Goal: Information Seeking & Learning: Compare options

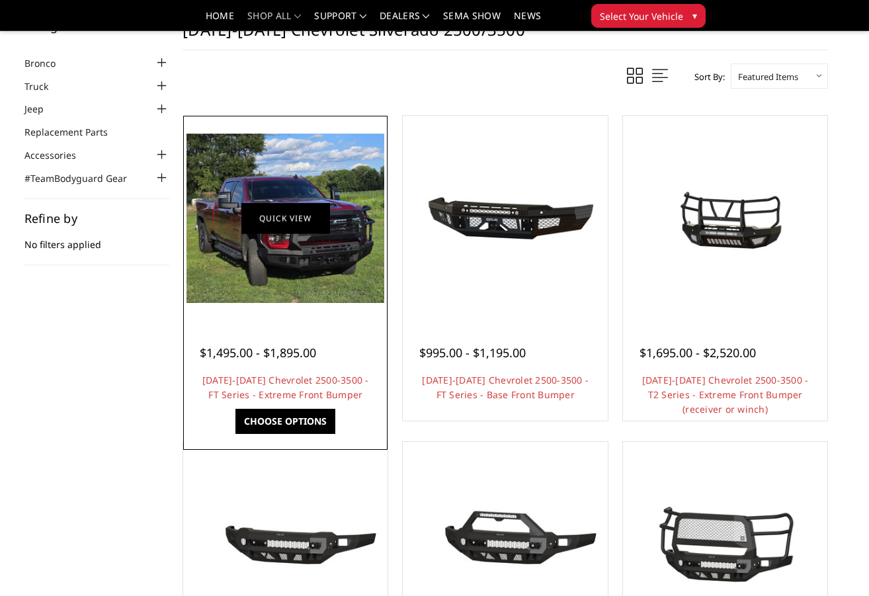
click at [280, 217] on link "Quick view" at bounding box center [286, 217] width 89 height 31
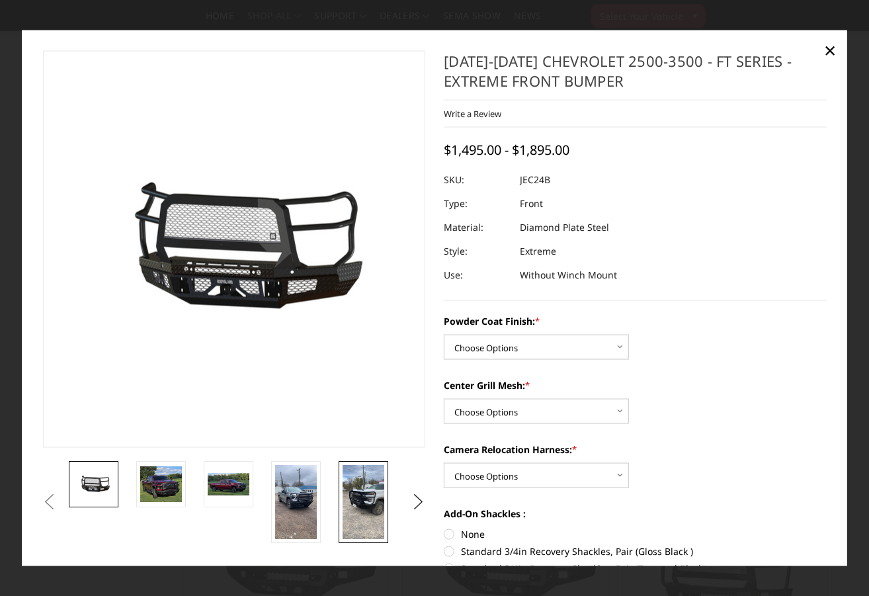
click at [363, 496] on img at bounding box center [364, 502] width 42 height 74
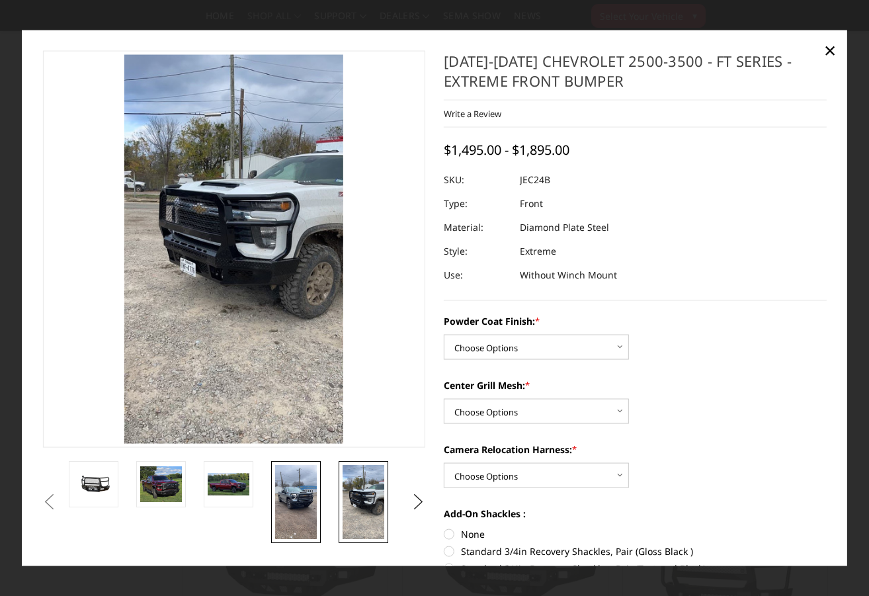
click at [300, 496] on img at bounding box center [296, 502] width 42 height 74
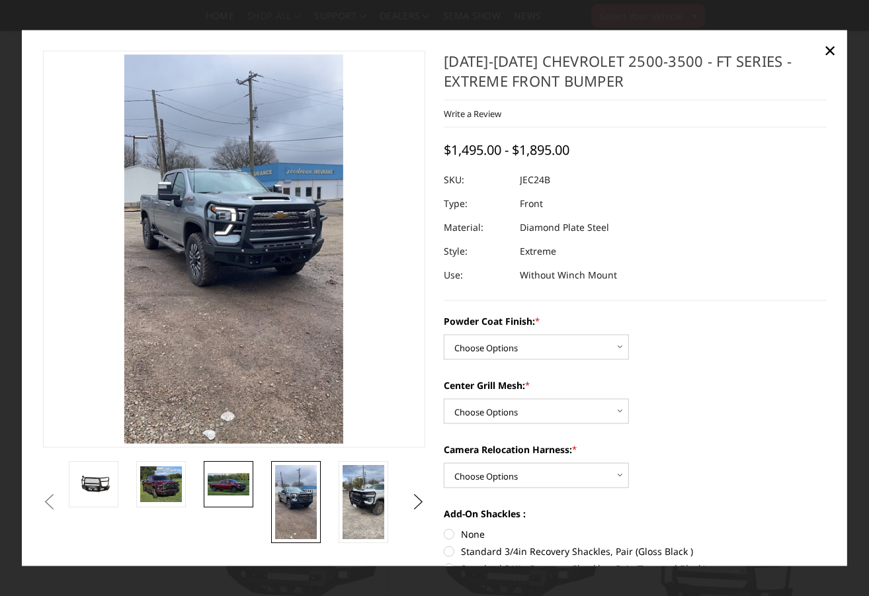
click at [232, 479] on img at bounding box center [229, 484] width 42 height 22
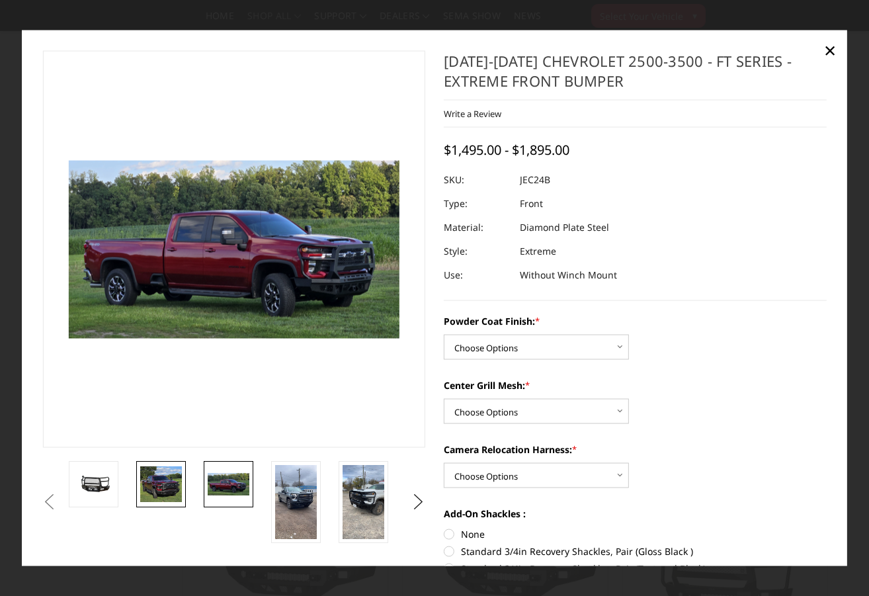
click at [167, 482] on img at bounding box center [161, 484] width 42 height 36
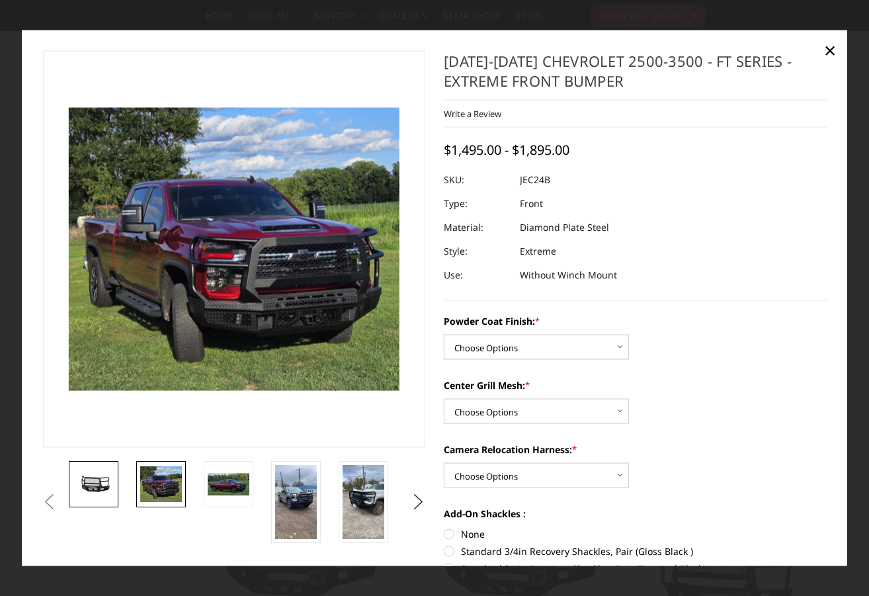
click at [100, 481] on img at bounding box center [94, 483] width 42 height 19
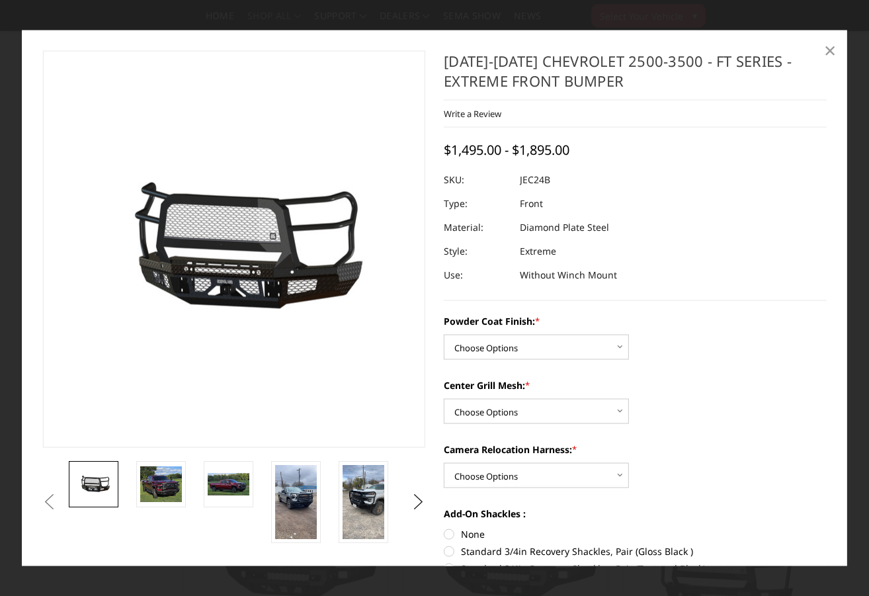
click at [831, 47] on span "×" at bounding box center [830, 50] width 12 height 28
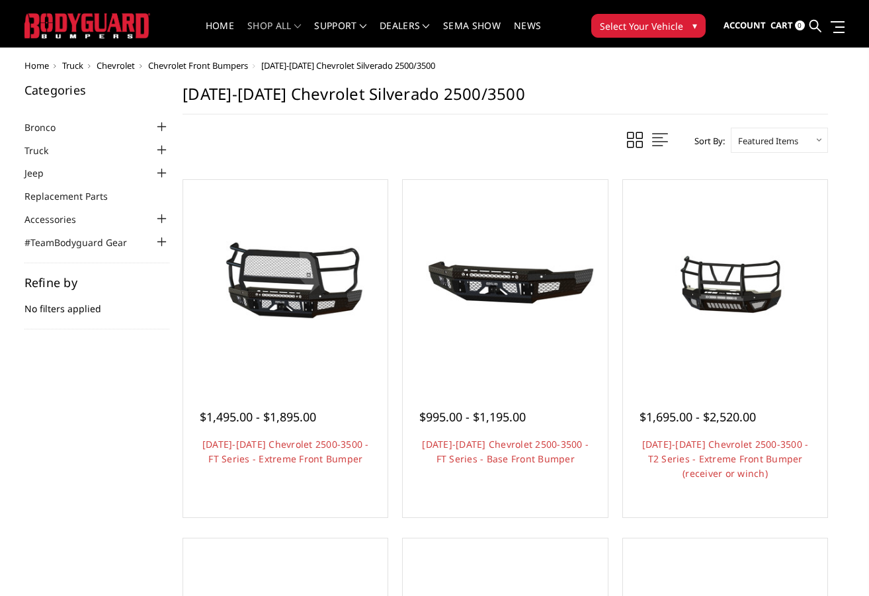
scroll to position [19, 0]
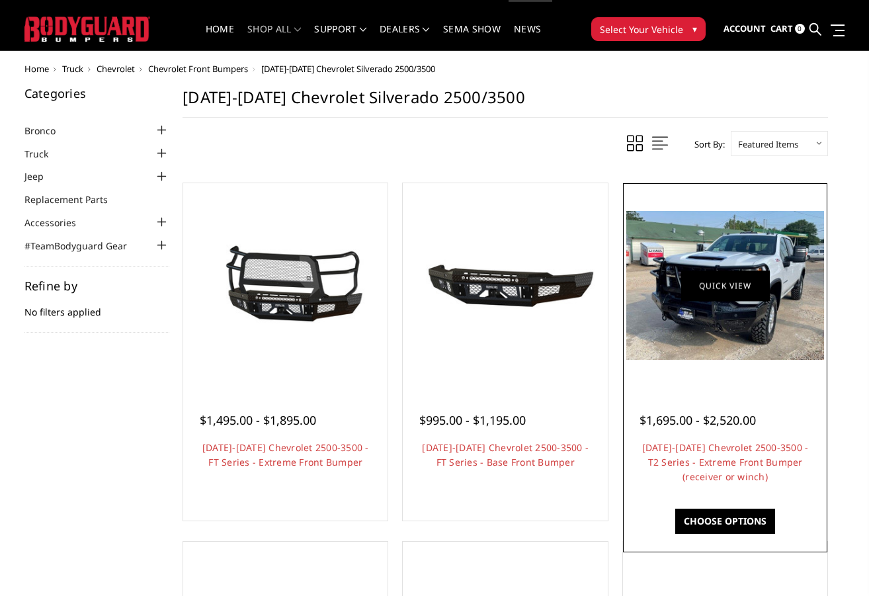
click at [721, 296] on link "Quick view" at bounding box center [726, 285] width 89 height 31
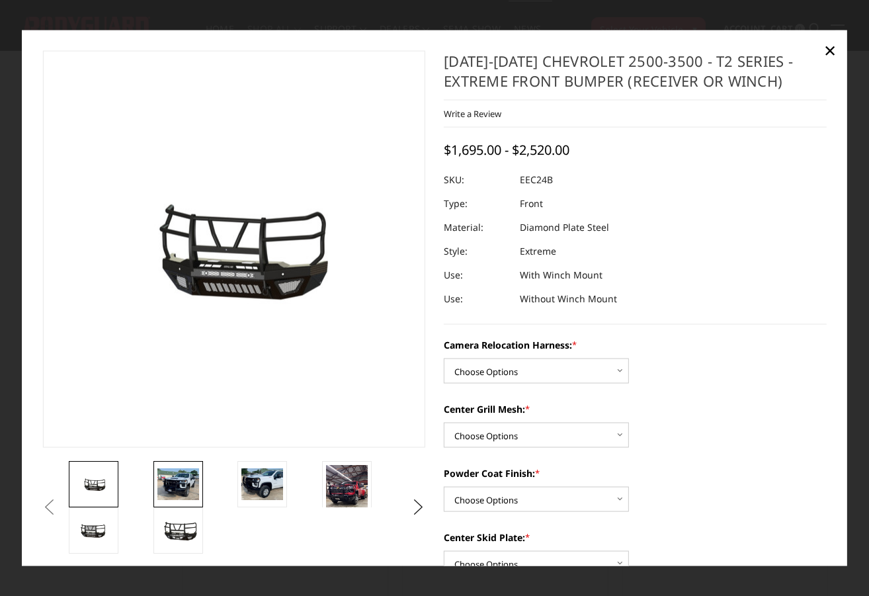
click at [174, 483] on img at bounding box center [178, 483] width 42 height 31
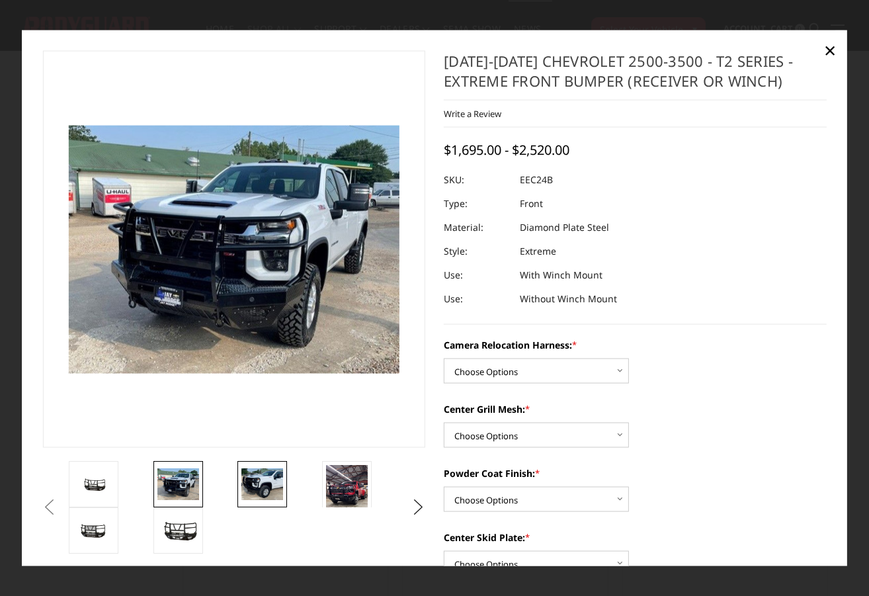
click at [272, 478] on img at bounding box center [263, 483] width 42 height 31
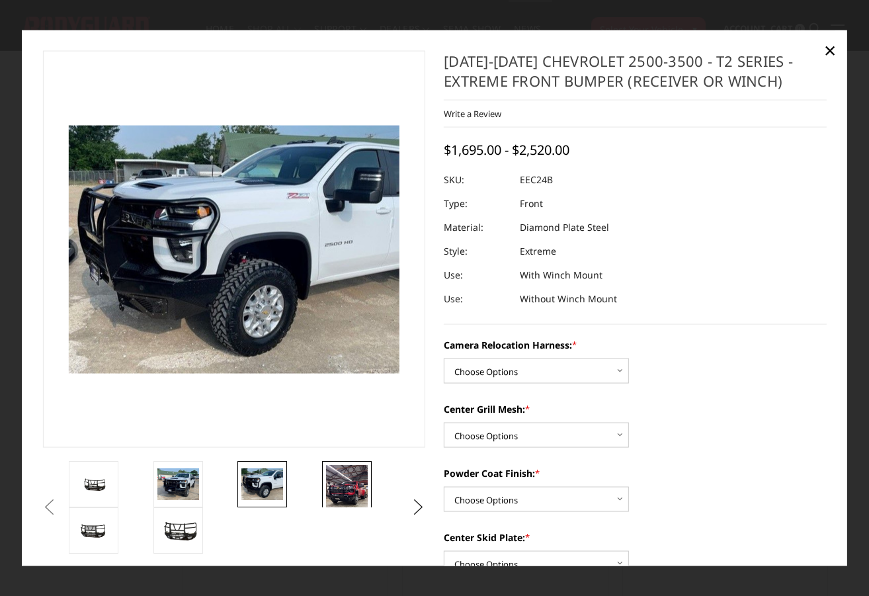
click at [343, 486] on img at bounding box center [347, 502] width 42 height 74
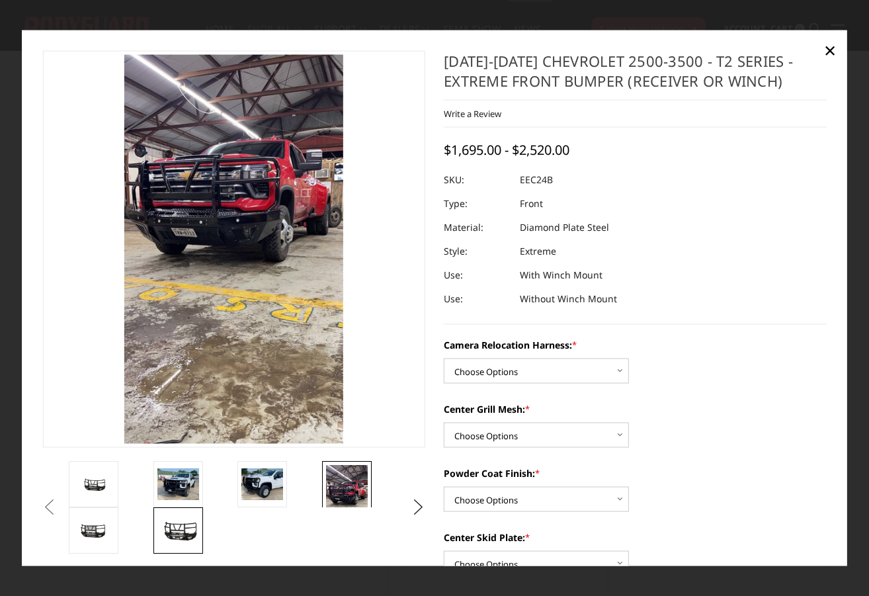
click at [173, 535] on img at bounding box center [178, 530] width 42 height 23
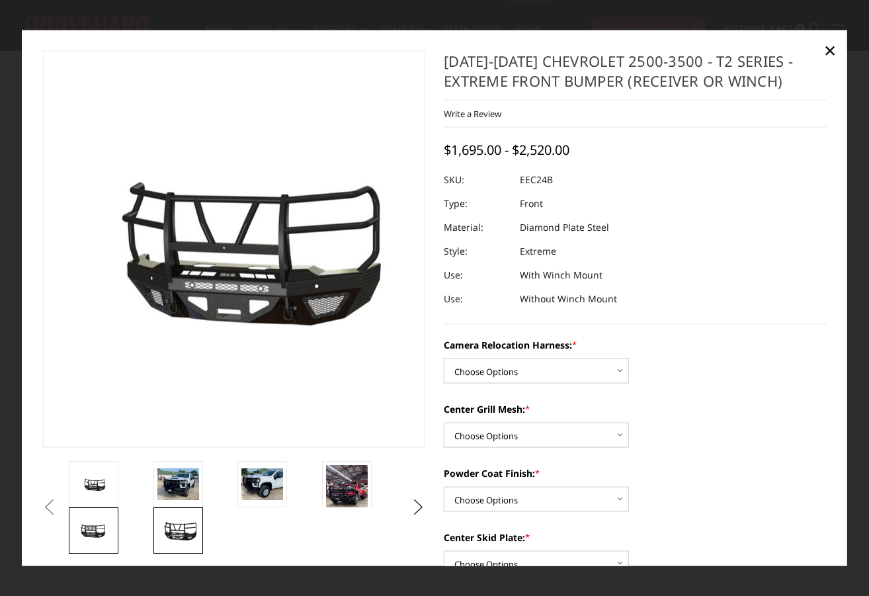
click at [95, 531] on img at bounding box center [94, 530] width 42 height 22
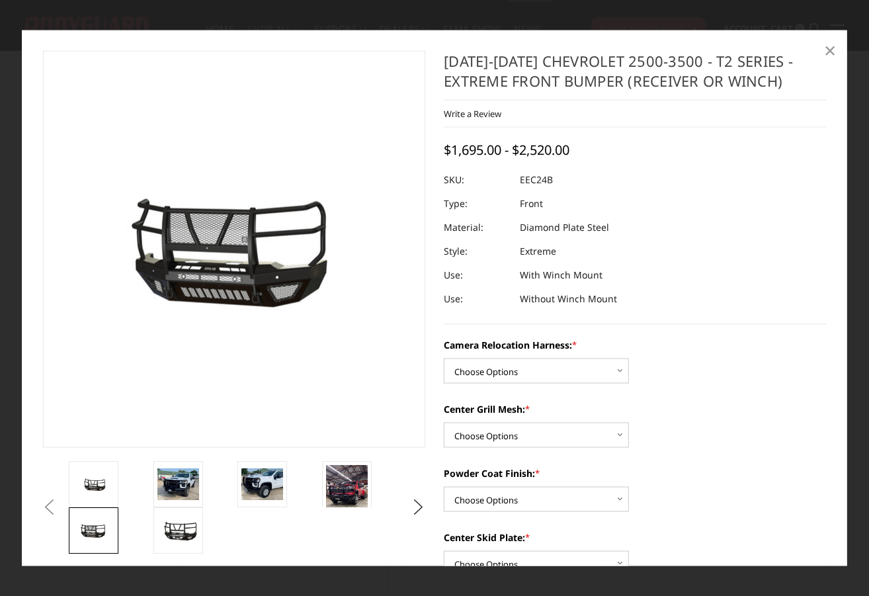
click at [830, 49] on span "×" at bounding box center [830, 50] width 12 height 28
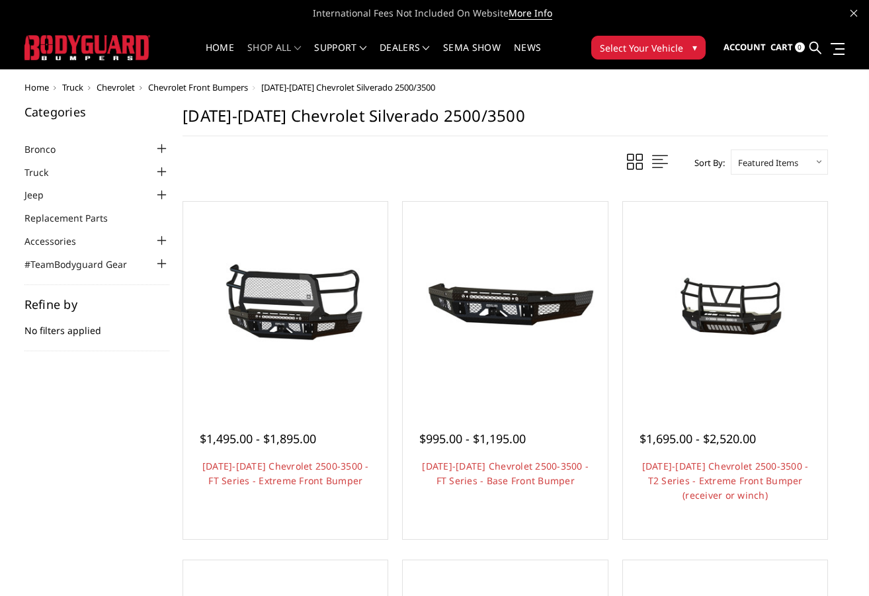
scroll to position [0, 0]
click at [40, 196] on link "Jeep" at bounding box center [42, 195] width 36 height 14
